Goal: Task Accomplishment & Management: Manage account settings

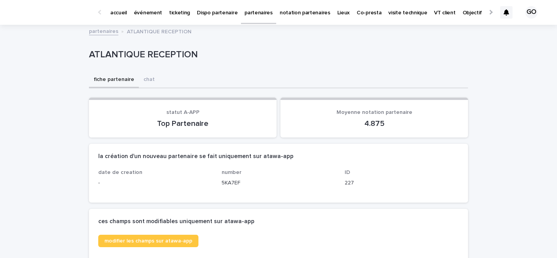
click at [142, 15] on p "événement" at bounding box center [148, 8] width 28 height 16
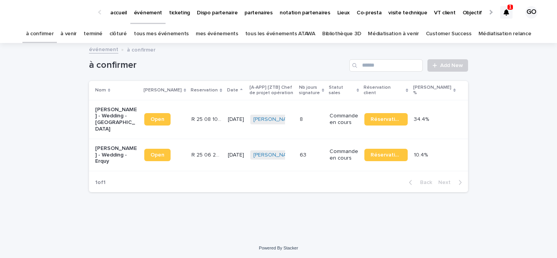
click at [77, 35] on link "à venir" at bounding box center [68, 34] width 16 height 18
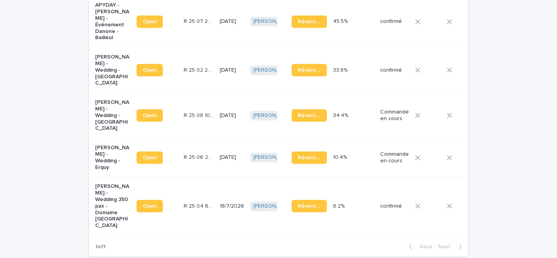
scroll to position [638, 0]
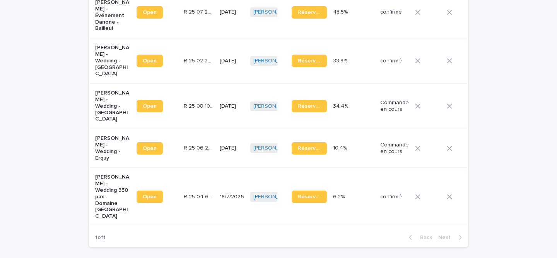
click at [108, 44] on p "[PERSON_NAME] - Wedding - [GEOGRAPHIC_DATA]" at bounding box center [112, 60] width 35 height 33
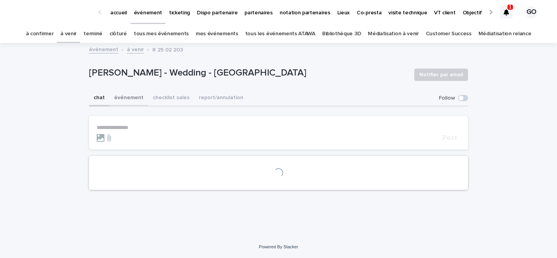
click at [127, 96] on button "événement" at bounding box center [129, 98] width 39 height 16
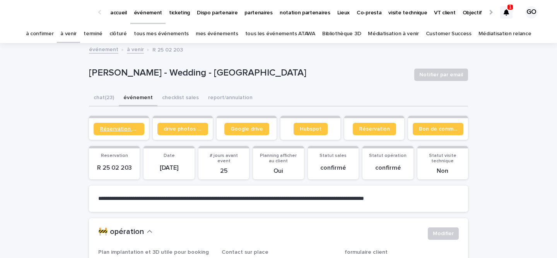
click at [127, 127] on span "Réservation client" at bounding box center [119, 128] width 38 height 5
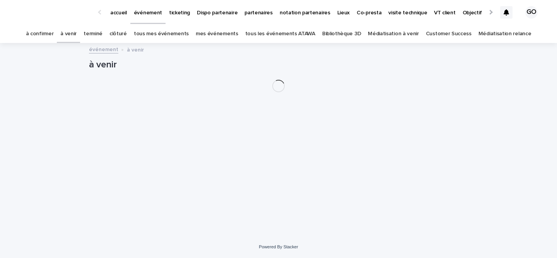
click at [120, 15] on p "accueil" at bounding box center [118, 8] width 17 height 16
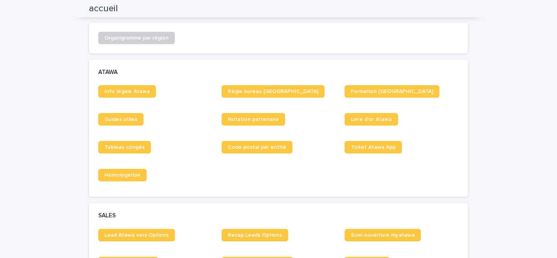
scroll to position [435, 0]
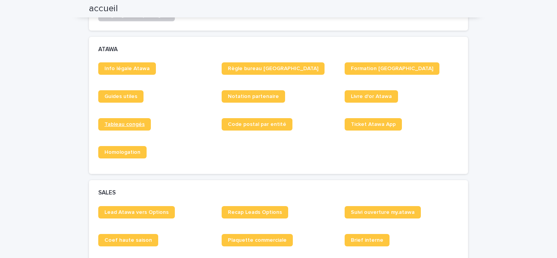
click at [128, 121] on link "Tableau congés" at bounding box center [124, 124] width 53 height 12
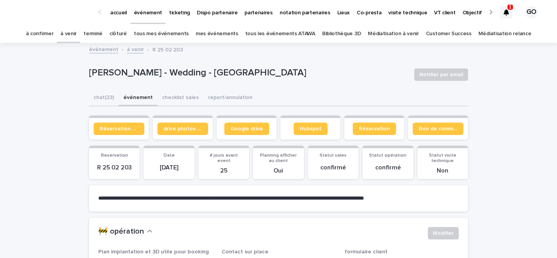
click at [508, 9] on div "1" at bounding box center [506, 12] width 12 height 12
click at [512, 15] on div at bounding box center [506, 12] width 12 height 12
click at [507, 9] on div at bounding box center [506, 12] width 12 height 12
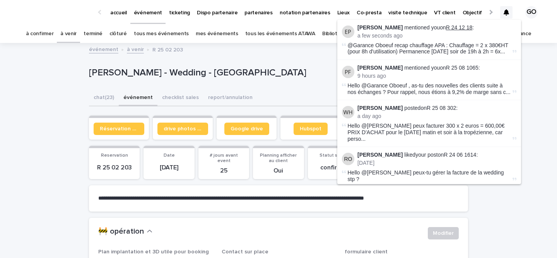
click at [464, 26] on link "R 24 12 18" at bounding box center [459, 27] width 27 height 6
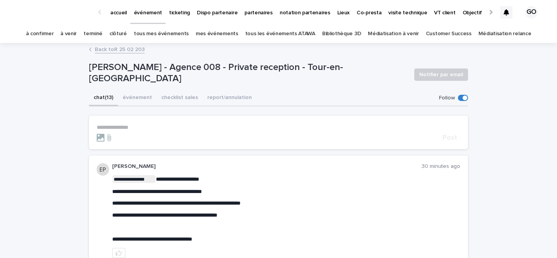
click at [54, 34] on link "à confirmer" at bounding box center [40, 34] width 28 height 18
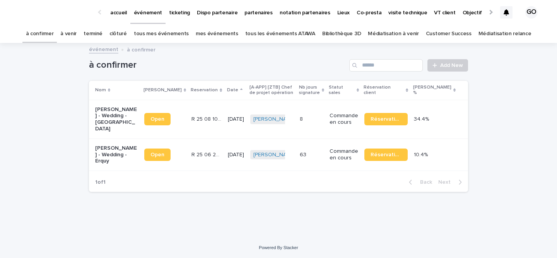
click at [77, 35] on link "à venir" at bounding box center [68, 34] width 16 height 18
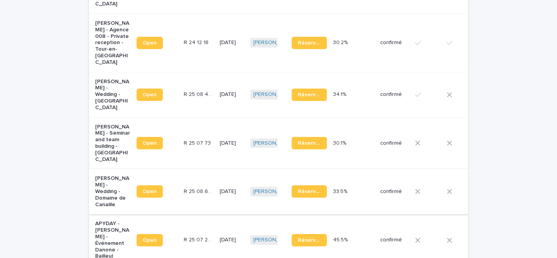
scroll to position [484, 0]
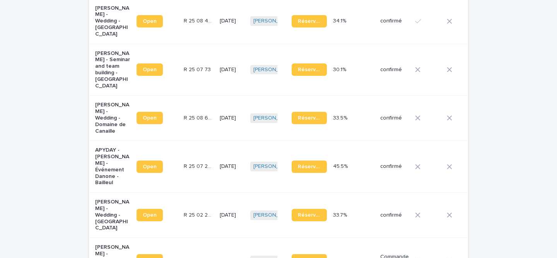
click at [107, 102] on p "Shauna Campbell - Wedding - Domaine de Canaille" at bounding box center [112, 118] width 35 height 33
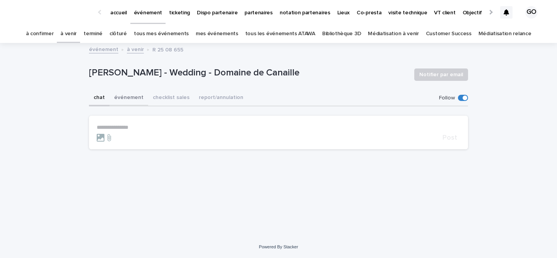
click at [133, 95] on button "événement" at bounding box center [129, 98] width 39 height 16
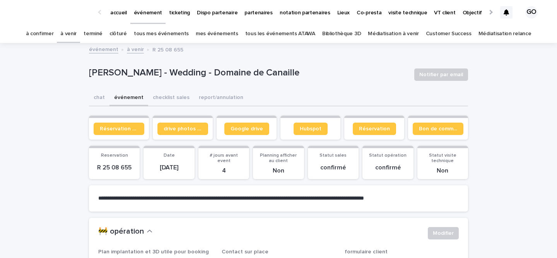
click at [507, 13] on icon at bounding box center [506, 12] width 5 height 6
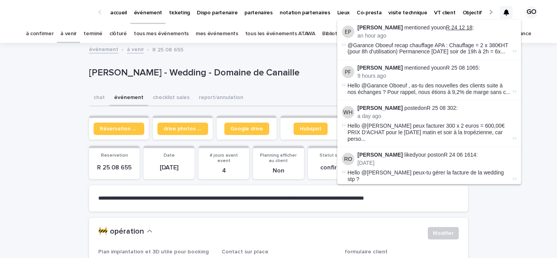
click at [472, 30] on link "R 24 12 18" at bounding box center [459, 27] width 27 height 6
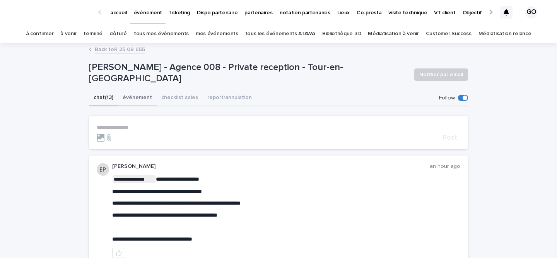
click at [137, 104] on button "événement" at bounding box center [137, 98] width 39 height 16
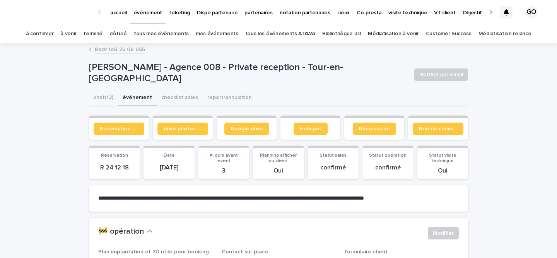
click at [385, 125] on link "Réservation" at bounding box center [374, 129] width 43 height 12
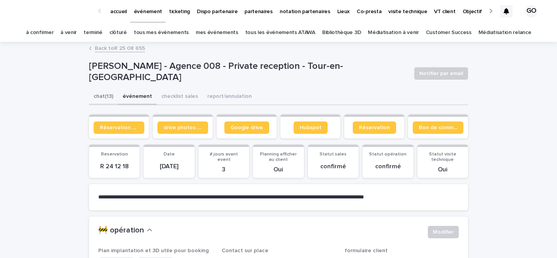
click at [110, 101] on button "chat (13)" at bounding box center [103, 97] width 29 height 16
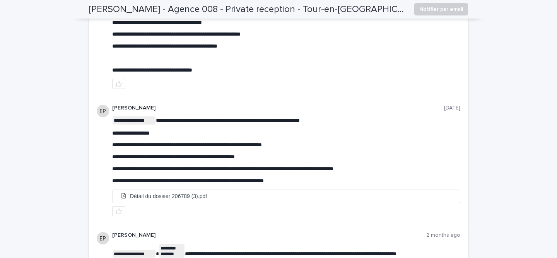
scroll to position [174, 0]
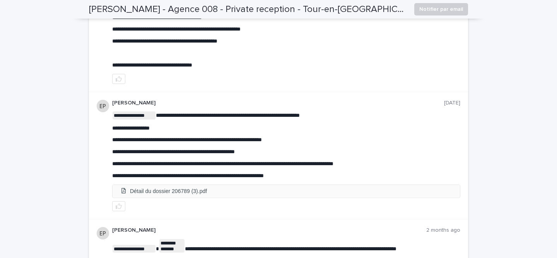
click at [224, 191] on li "Détail du dossier 206789 (3).pdf" at bounding box center [286, 191] width 347 height 13
